Goal: Task Accomplishment & Management: Manage account settings

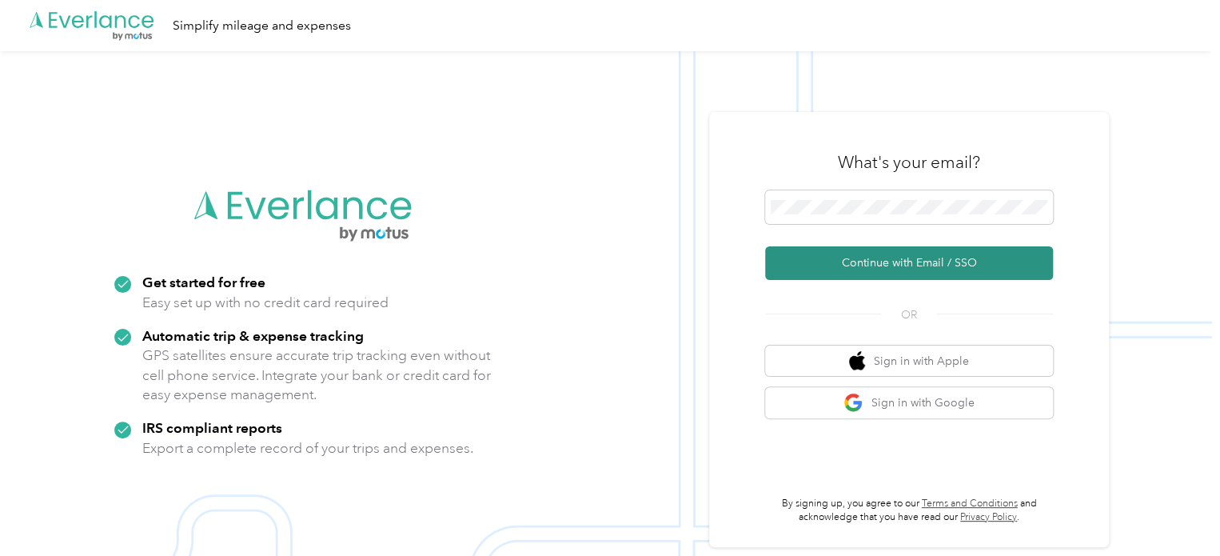
click at [934, 264] on button "Continue with Email / SSO" at bounding box center [909, 263] width 288 height 34
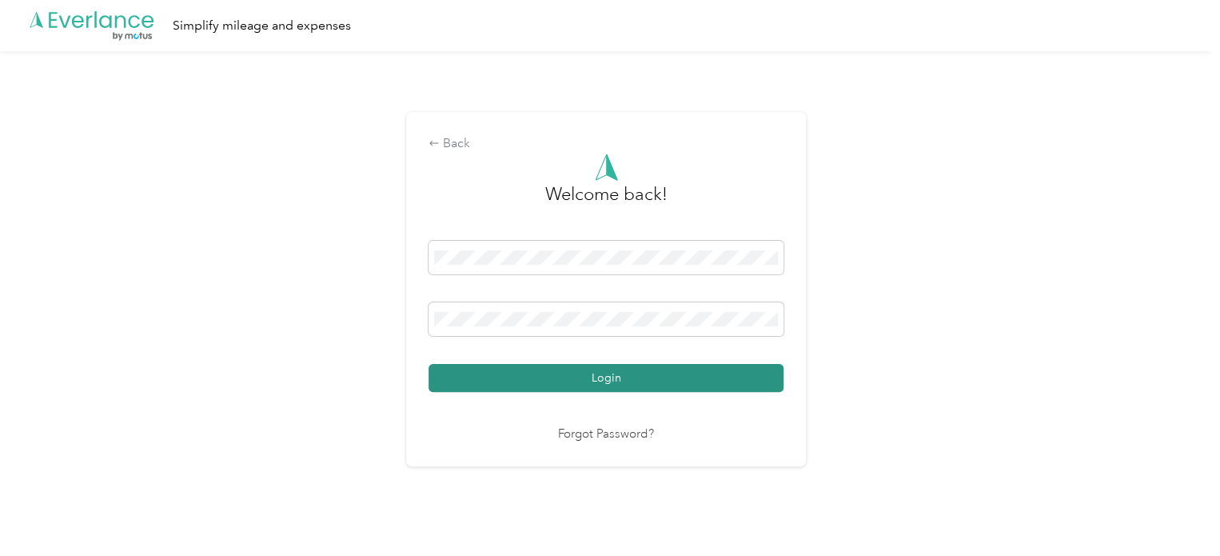
click at [540, 377] on button "Login" at bounding box center [606, 378] width 355 height 28
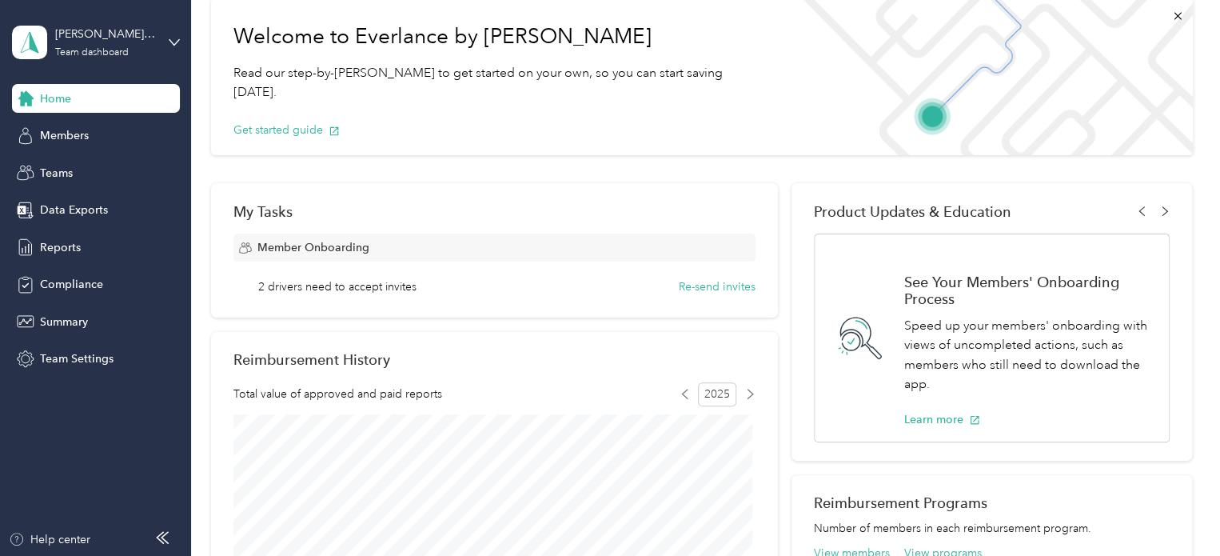
scroll to position [80, 0]
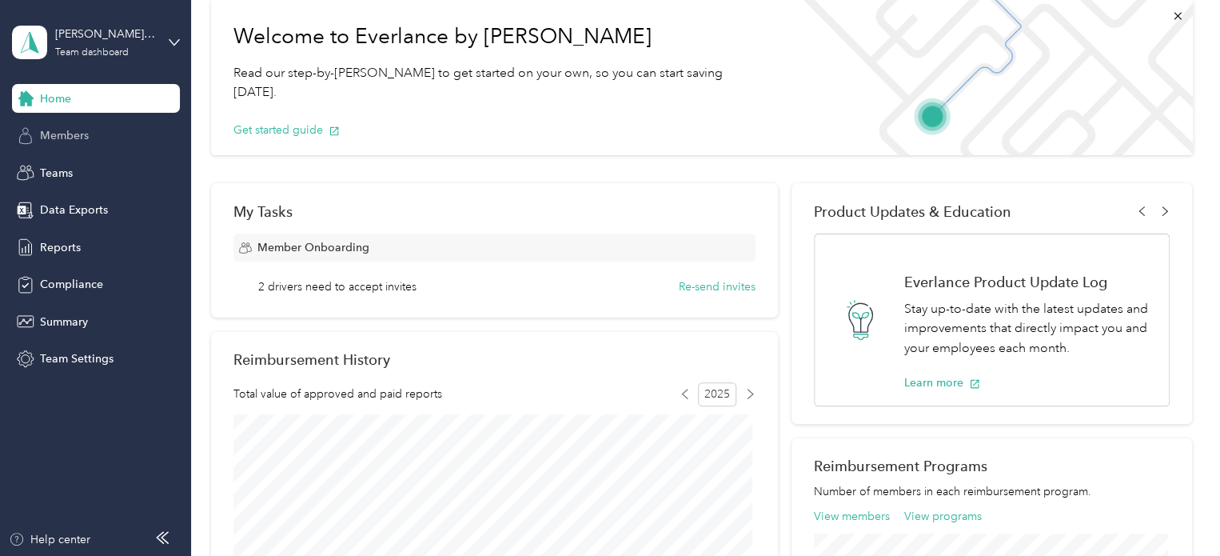
click at [56, 133] on span "Members" at bounding box center [64, 135] width 49 height 17
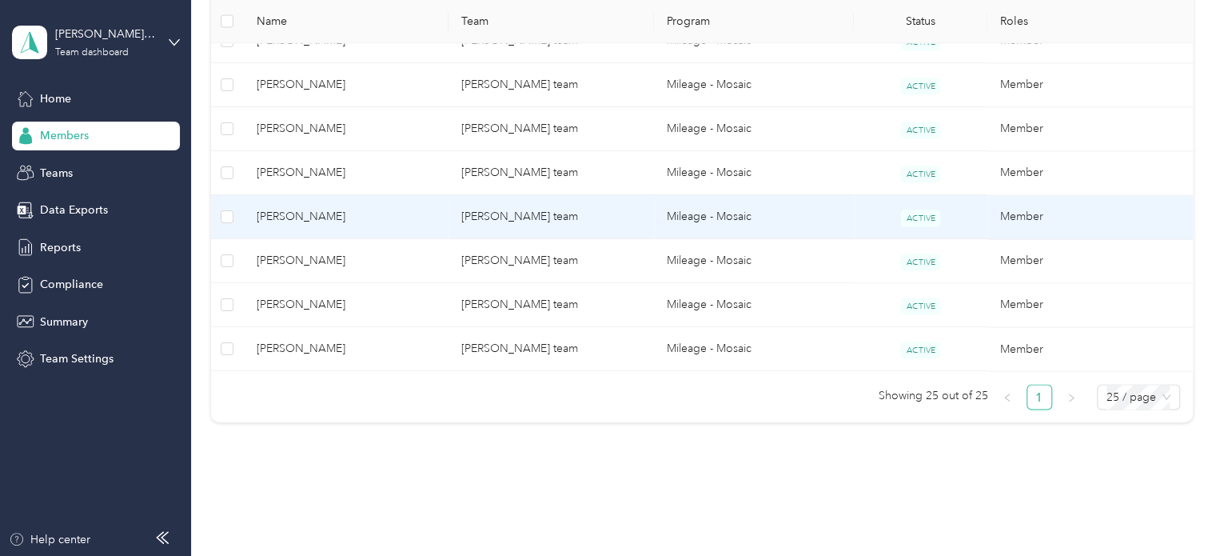
scroll to position [1199, 0]
click at [308, 217] on span "[PERSON_NAME]" at bounding box center [347, 215] width 180 height 18
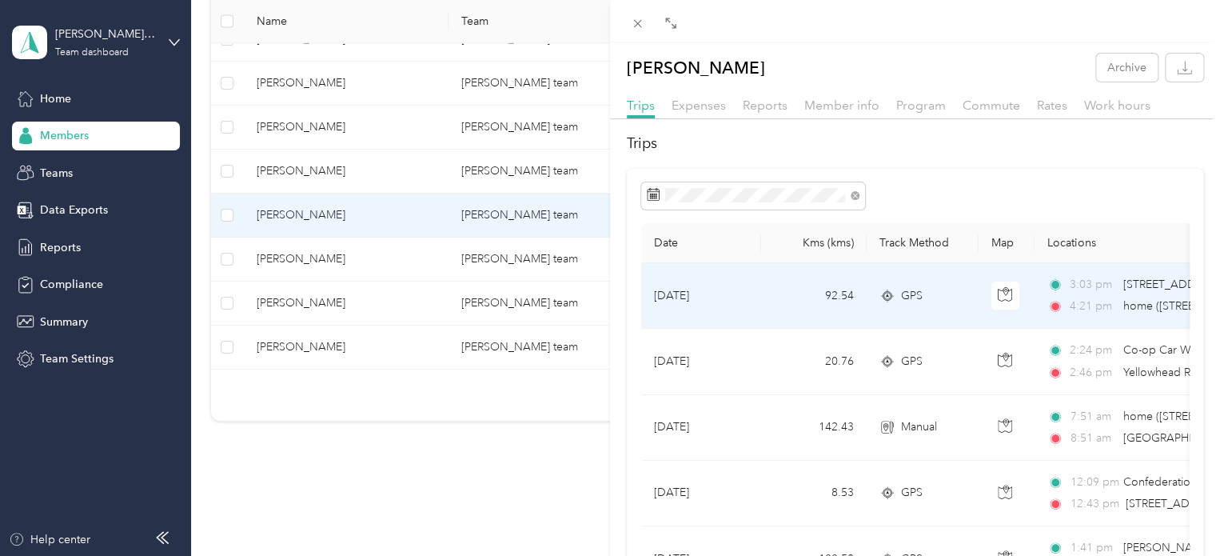
click at [780, 303] on td "92.54" at bounding box center [814, 296] width 106 height 66
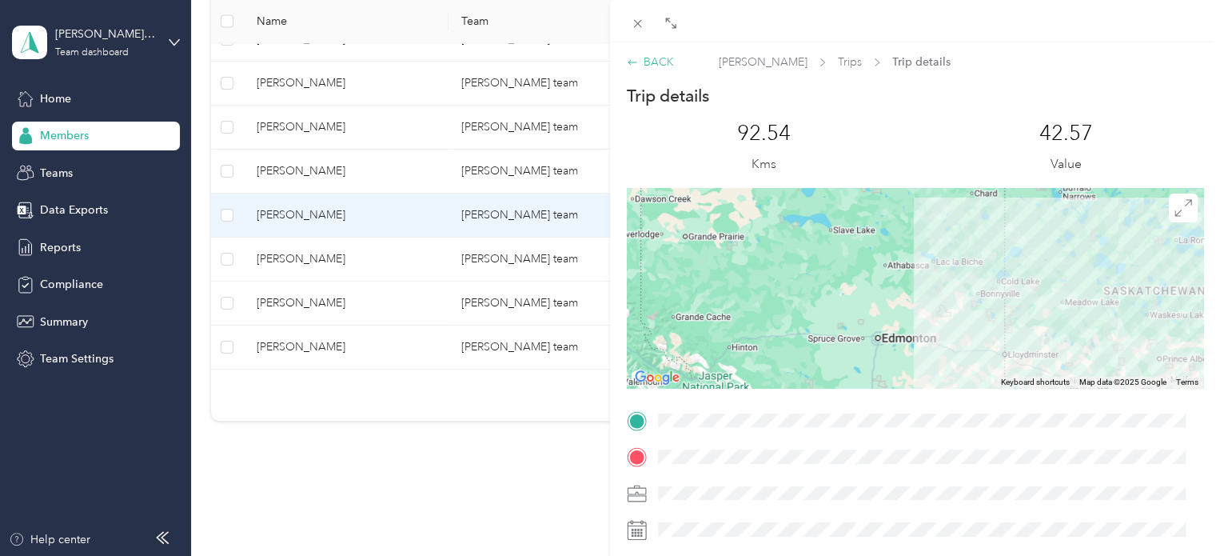
click at [631, 63] on icon at bounding box center [632, 62] width 11 height 11
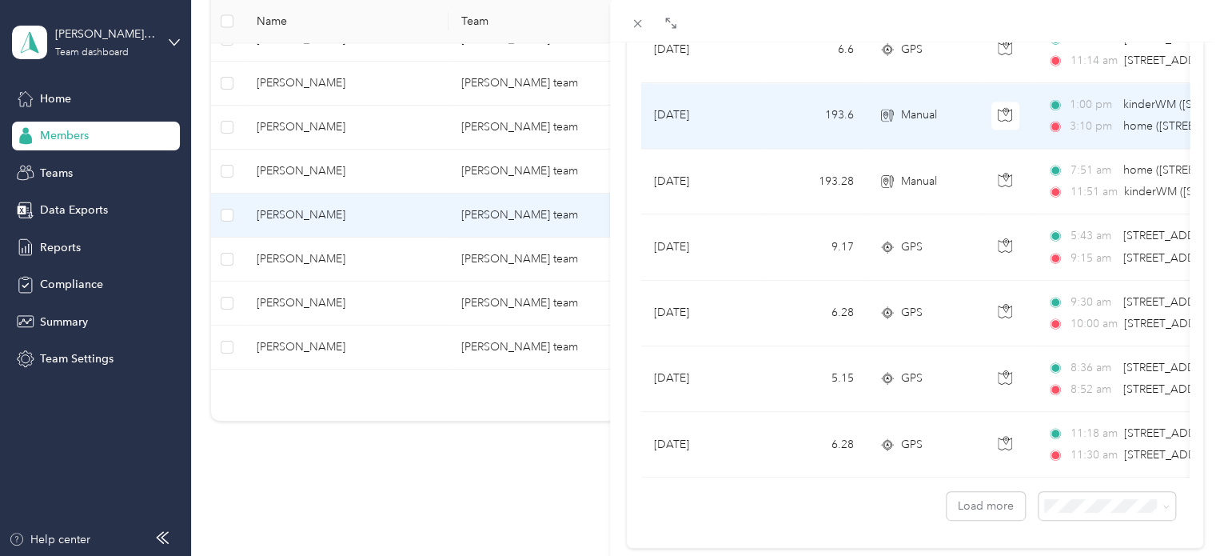
scroll to position [1483, 0]
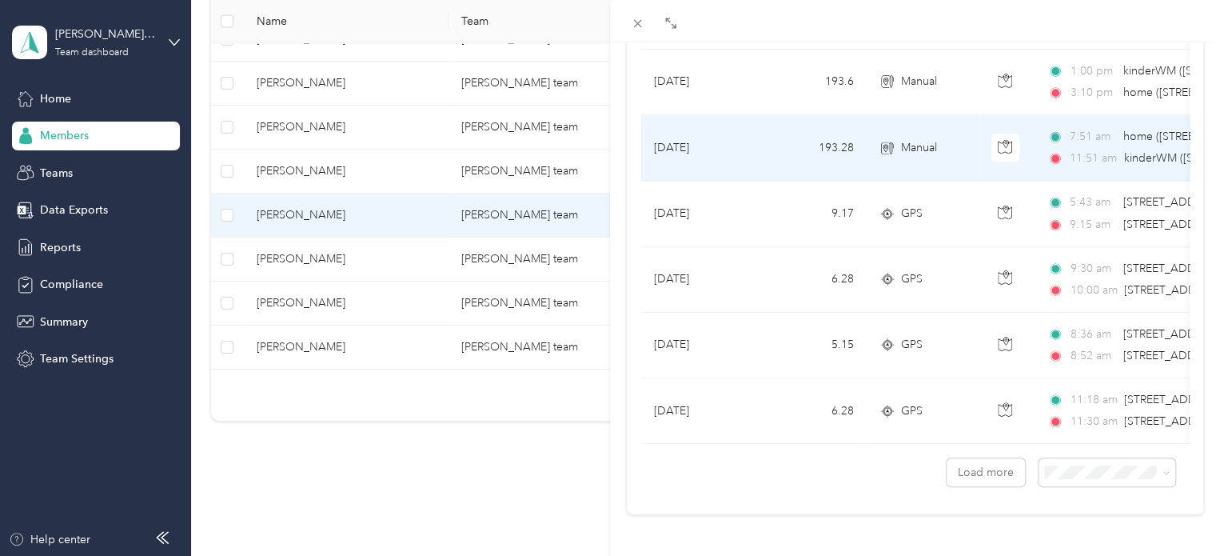
click at [961, 139] on div "Manual" at bounding box center [922, 148] width 86 height 18
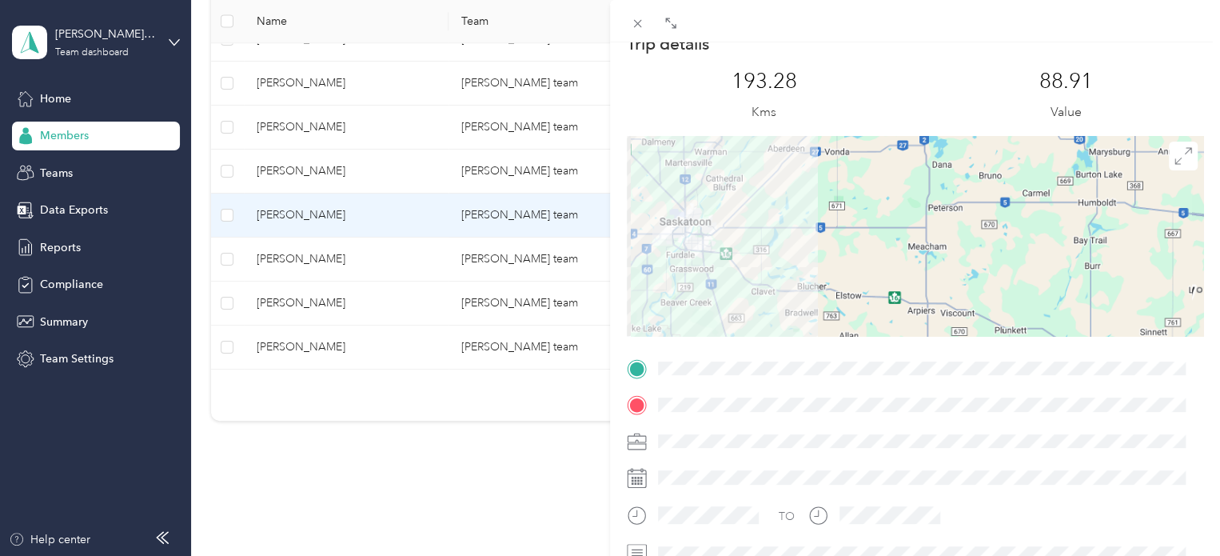
scroll to position [80, 0]
